Goal: Share content

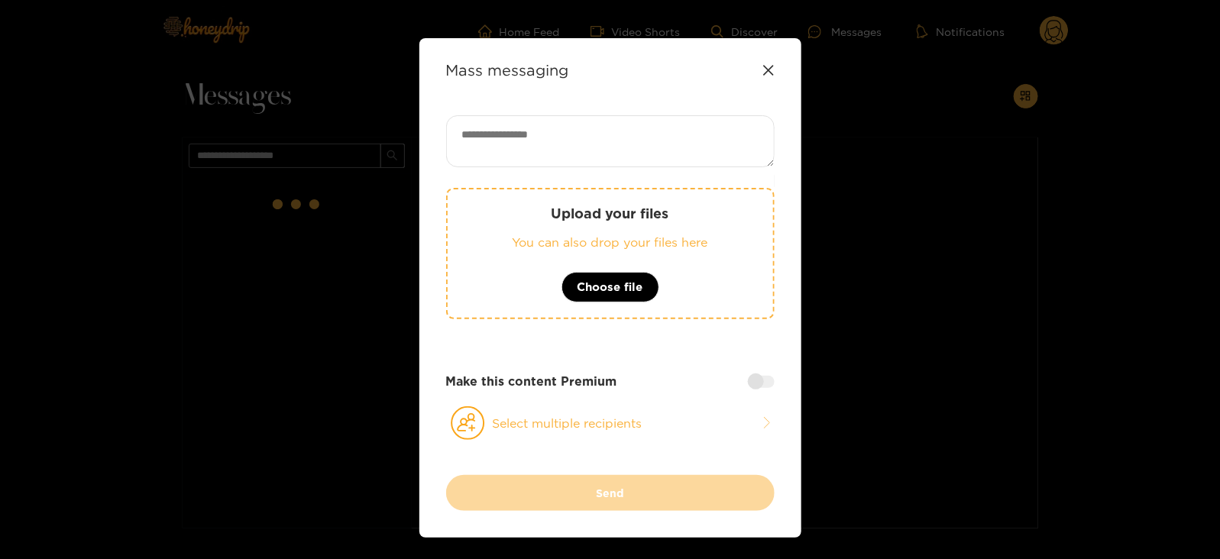
click at [596, 181] on div "Upload your files You can also drop your files here Choose file Make this conte…" at bounding box center [610, 295] width 328 height 360
click at [579, 221] on p "Upload your files" at bounding box center [610, 214] width 264 height 18
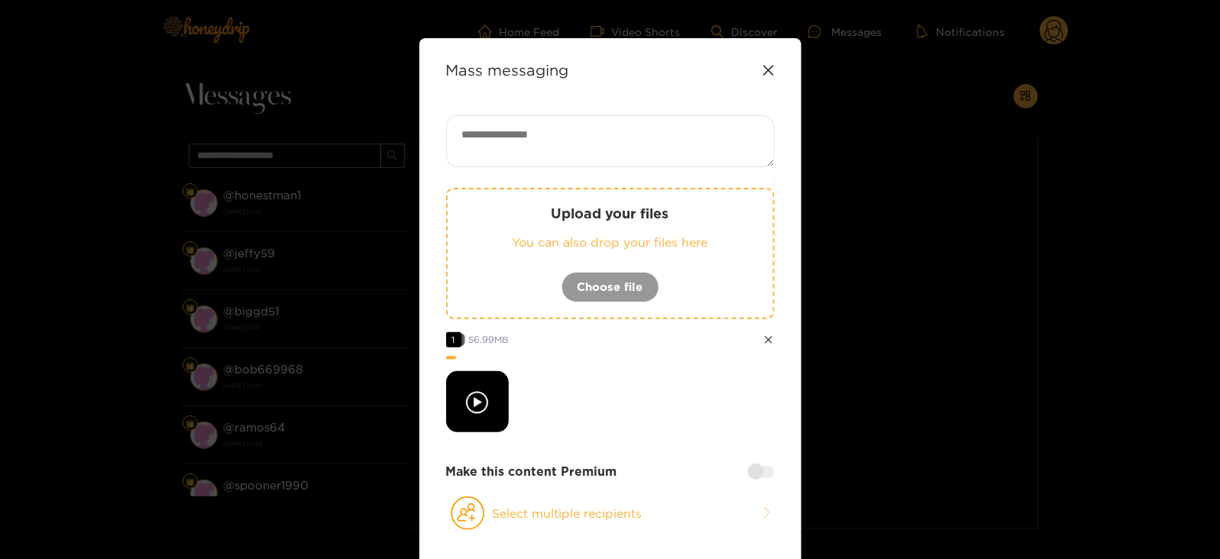
click at [479, 137] on textarea at bounding box center [610, 141] width 328 height 52
paste textarea "**********"
paste textarea "****"
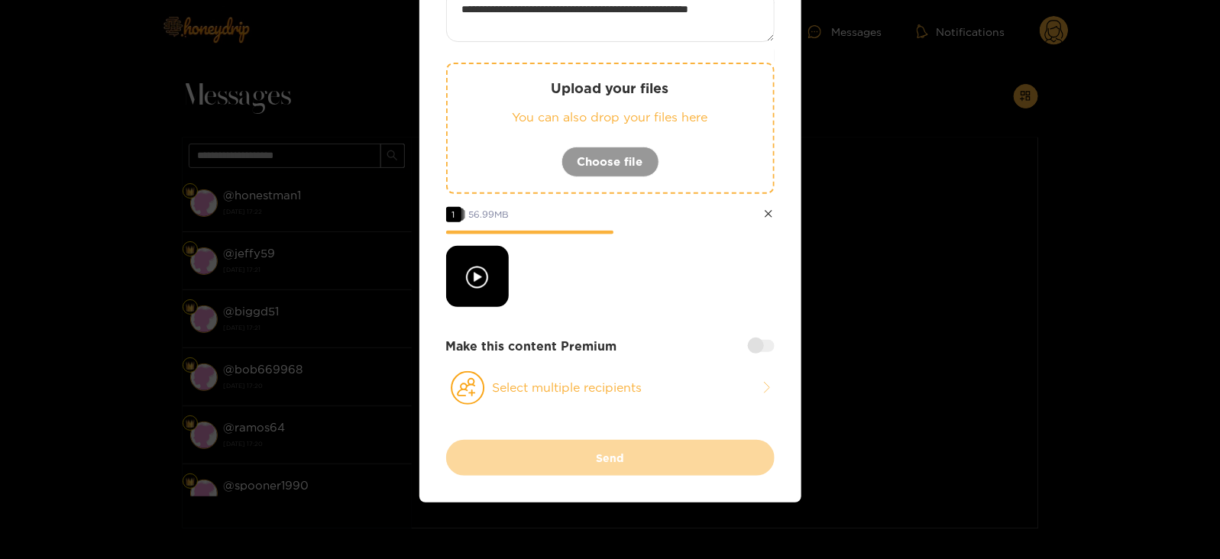
scroll to position [128, 0]
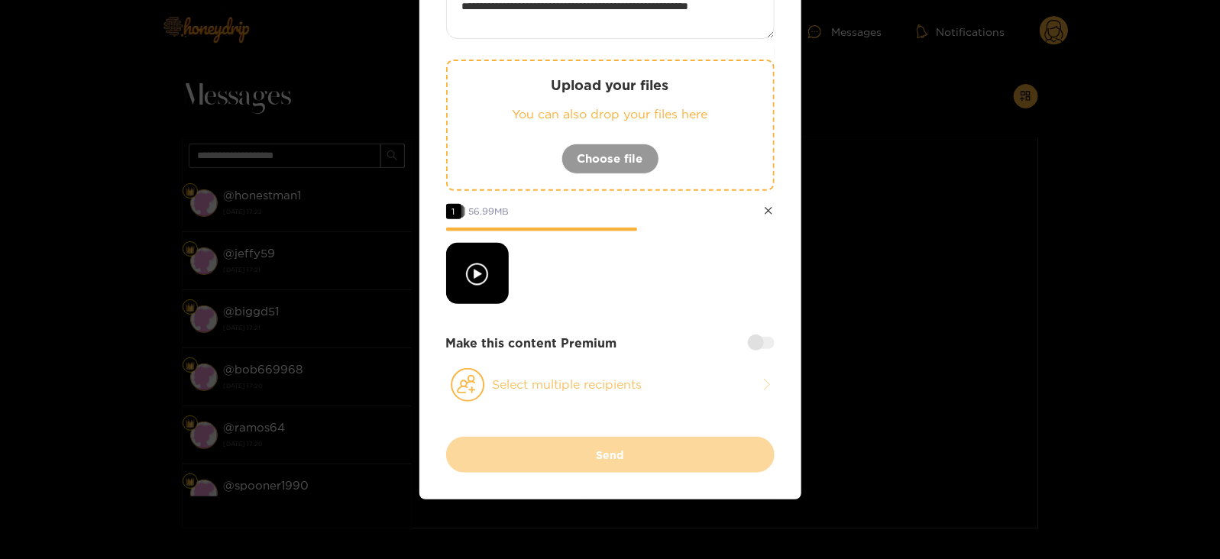
type textarea "**********"
click at [507, 383] on button "Select multiple recipients" at bounding box center [610, 384] width 328 height 35
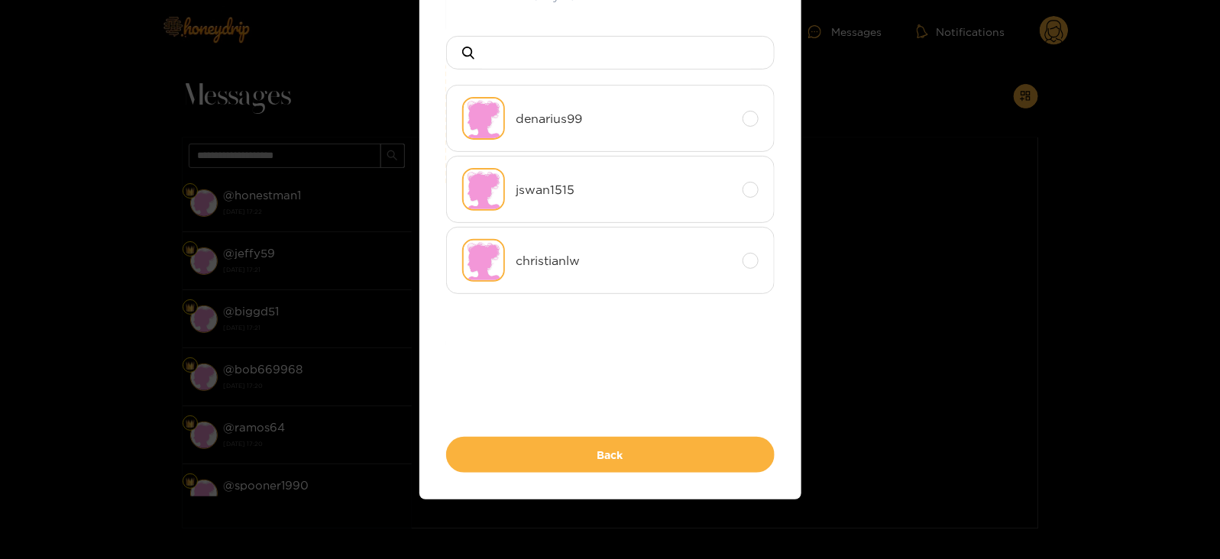
scroll to position [0, 0]
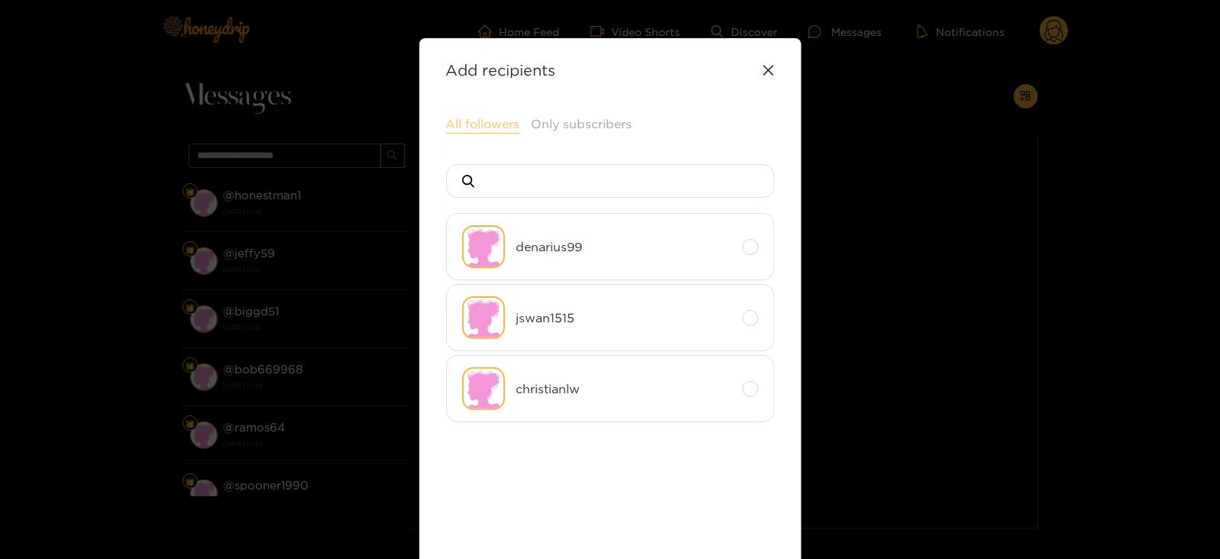
click at [469, 117] on button "All followers" at bounding box center [483, 124] width 74 height 18
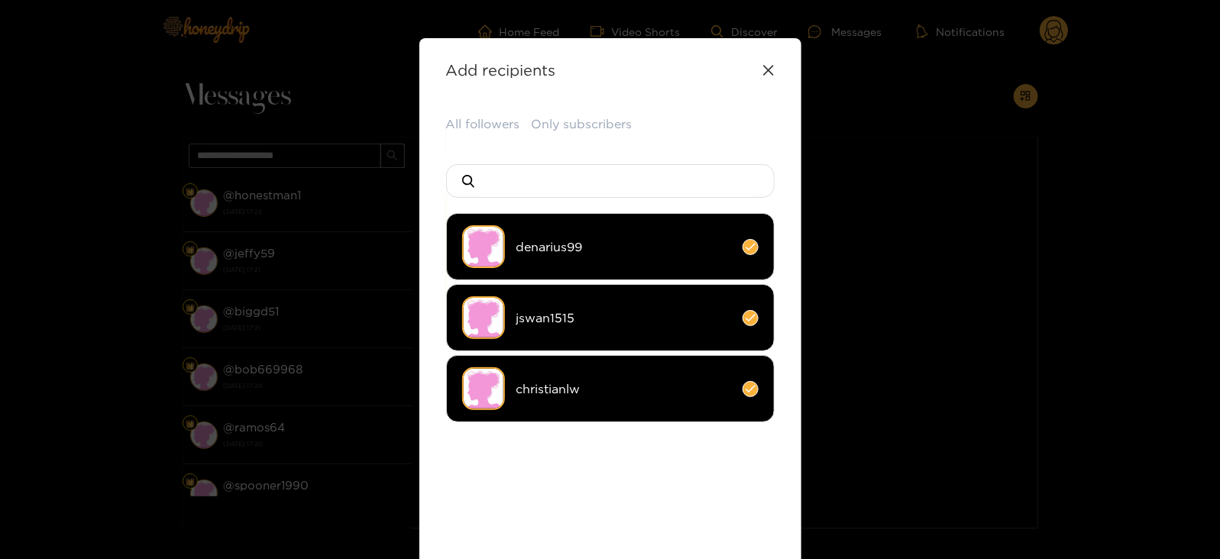
click at [543, 376] on li "christianlw" at bounding box center [610, 388] width 328 height 67
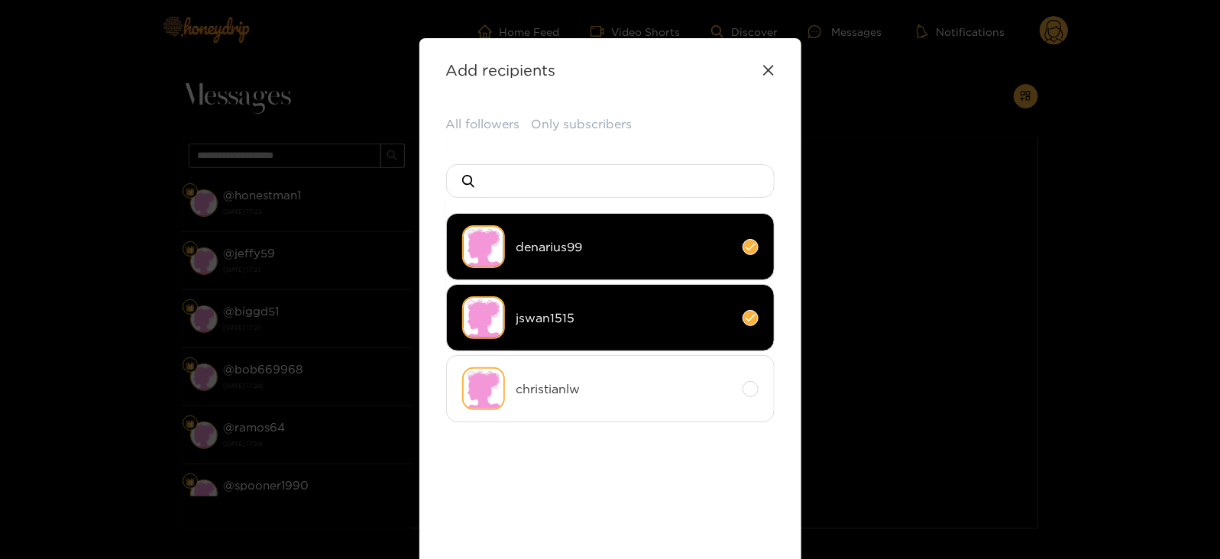
scroll to position [166, 0]
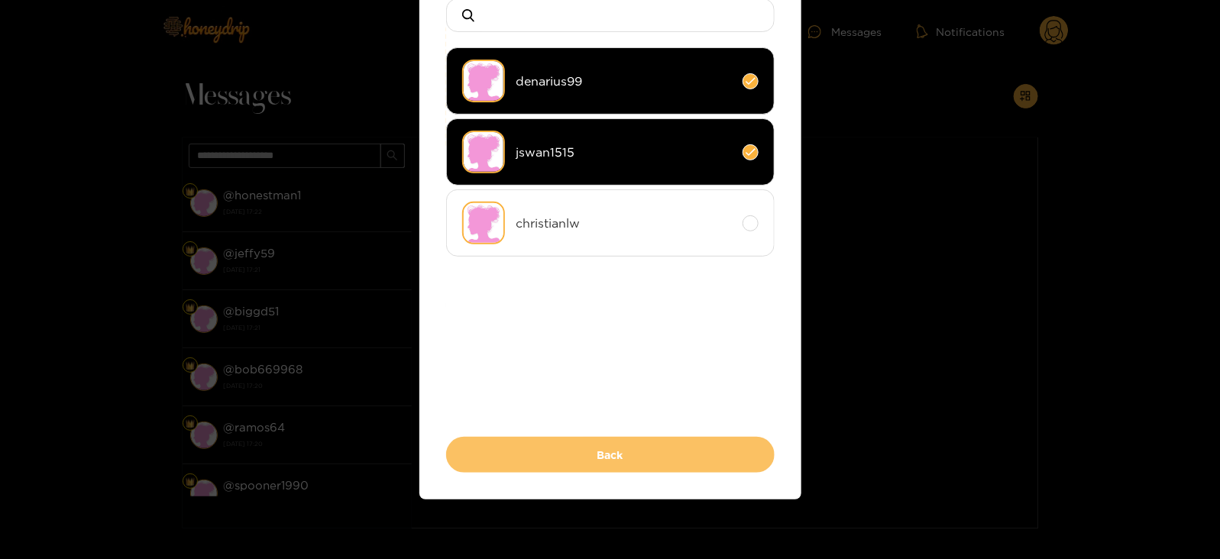
click at [522, 438] on button "Back" at bounding box center [610, 455] width 328 height 36
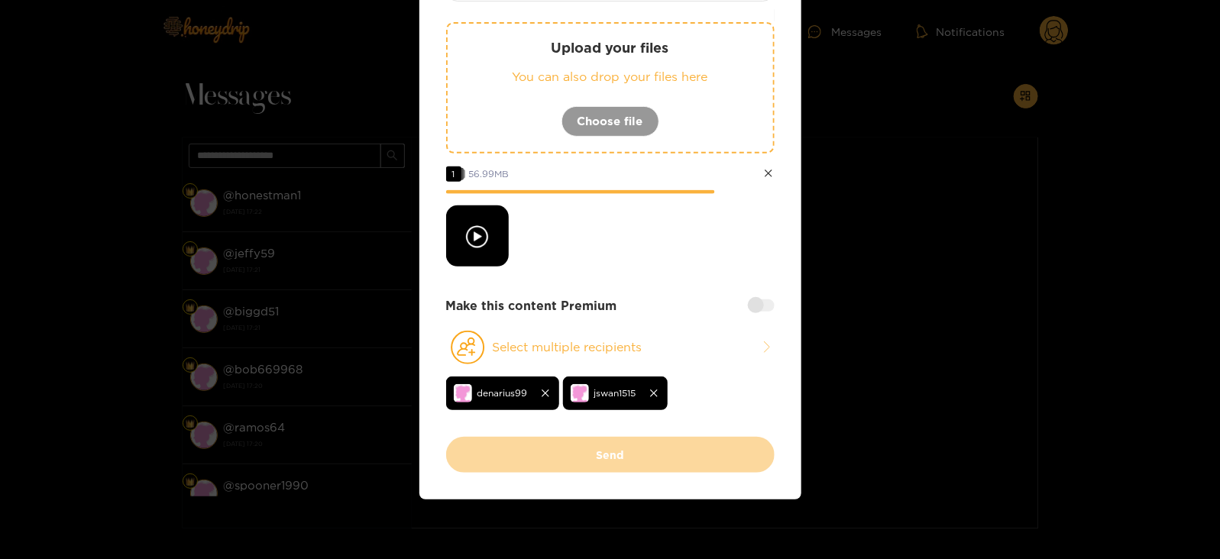
click at [758, 309] on div at bounding box center [761, 305] width 27 height 12
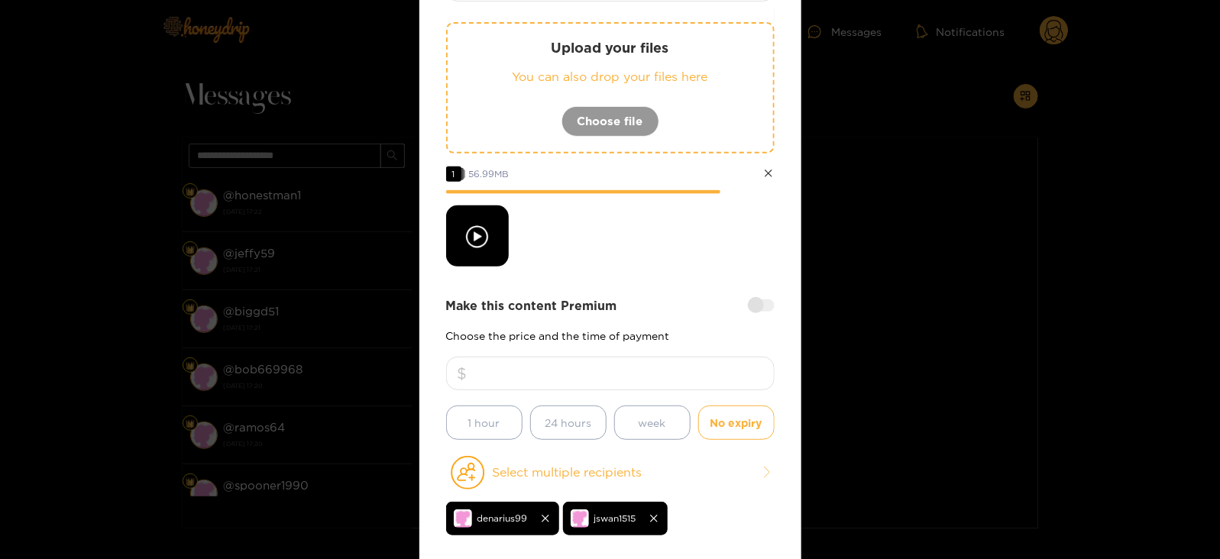
click at [665, 352] on div "Make this content Premium Choose the price and the time of payment 1 hour 24 ho…" at bounding box center [610, 368] width 328 height 143
click at [655, 366] on input "number" at bounding box center [610, 374] width 328 height 34
type input "*"
type input "**"
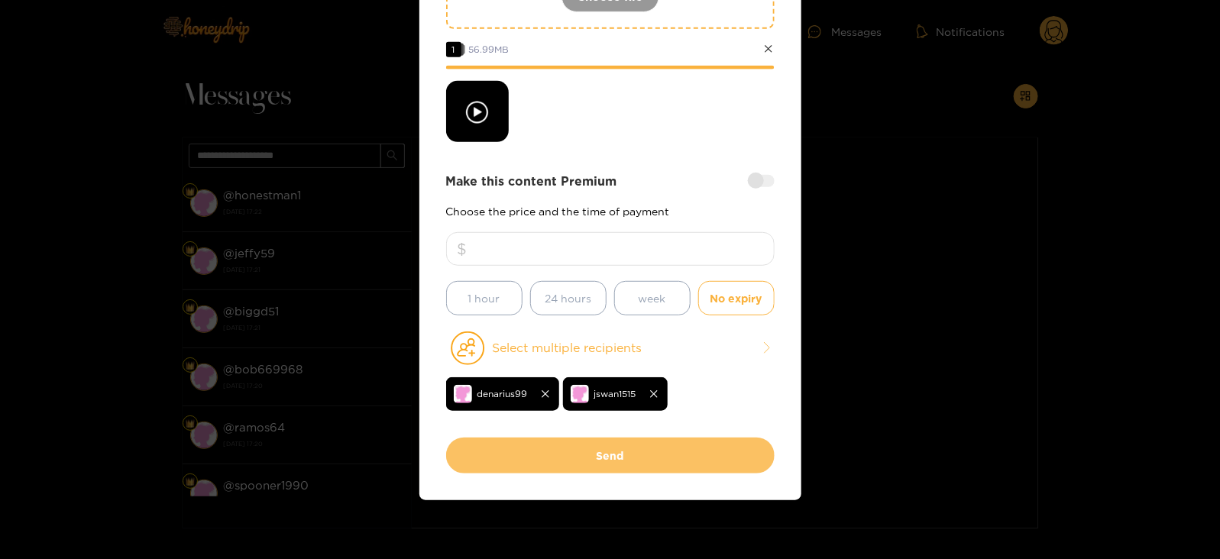
click at [575, 452] on button "Send" at bounding box center [610, 456] width 328 height 36
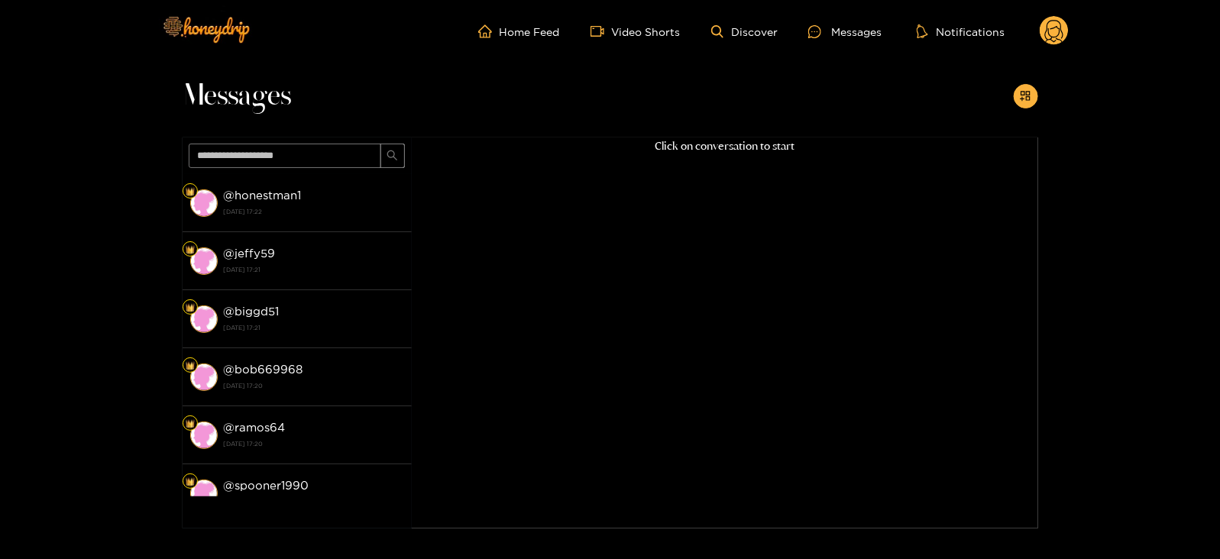
scroll to position [163, 0]
click at [1064, 32] on circle at bounding box center [1053, 30] width 29 height 29
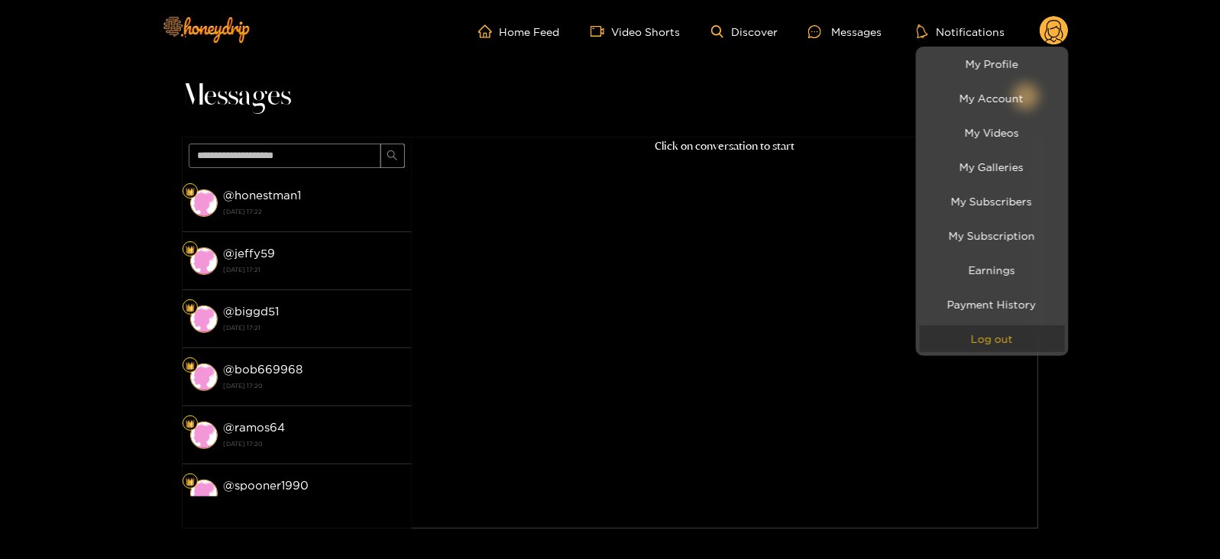
click at [994, 330] on button "Log out" at bounding box center [992, 338] width 145 height 27
